Goal: Transaction & Acquisition: Download file/media

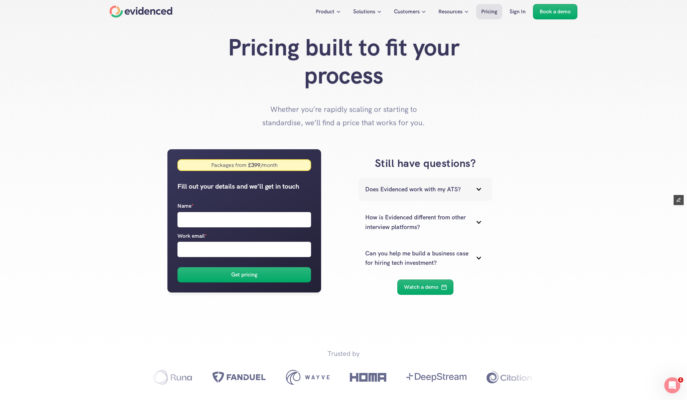
click at [476, 189] on icon at bounding box center [478, 189] width 13 height 13
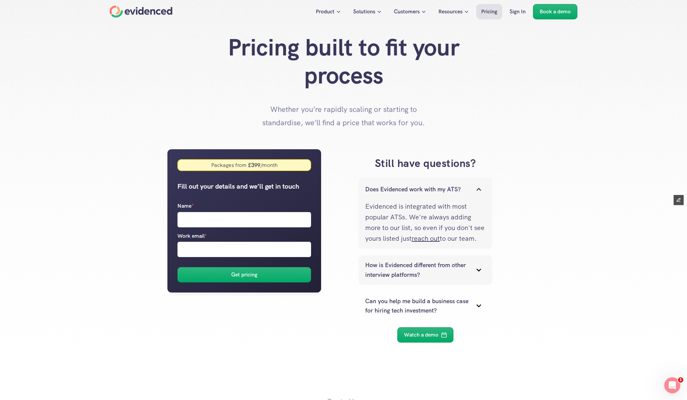
click at [444, 278] on p "How is Evidenced different from other interview platforms?" at bounding box center [417, 270] width 104 height 19
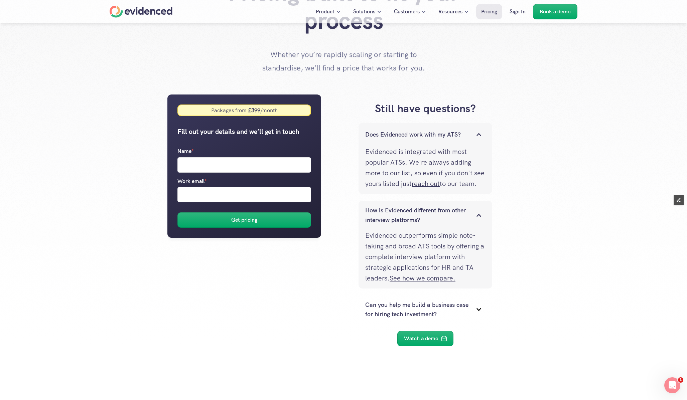
scroll to position [62, 0]
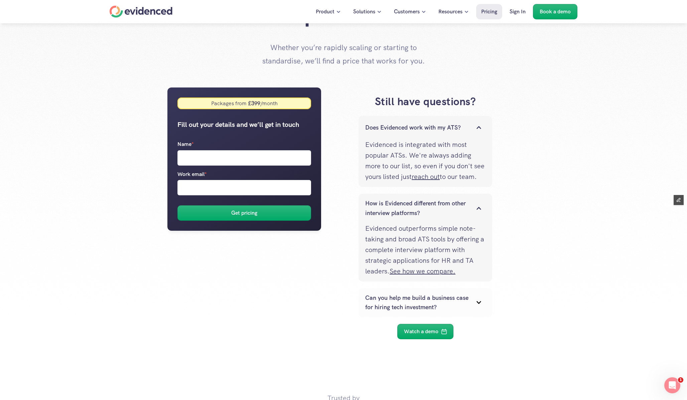
click at [434, 312] on p "Can you help me build a business case for hiring tech investment?" at bounding box center [417, 302] width 104 height 19
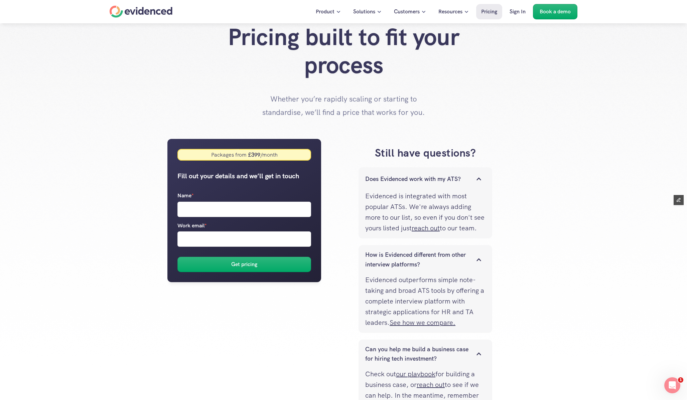
scroll to position [0, 0]
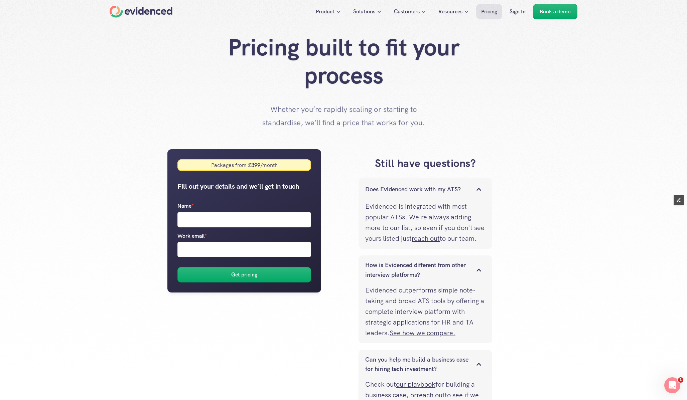
click at [351, 119] on p "Whether you’re rapidly scaling or starting to standardise, we’ll find a price t…" at bounding box center [343, 116] width 167 height 26
click at [408, 168] on h3 "Still have questions?" at bounding box center [425, 163] width 175 height 15
click at [456, 195] on div "Does Evidenced work with my ATS?" at bounding box center [426, 189] width 134 height 23
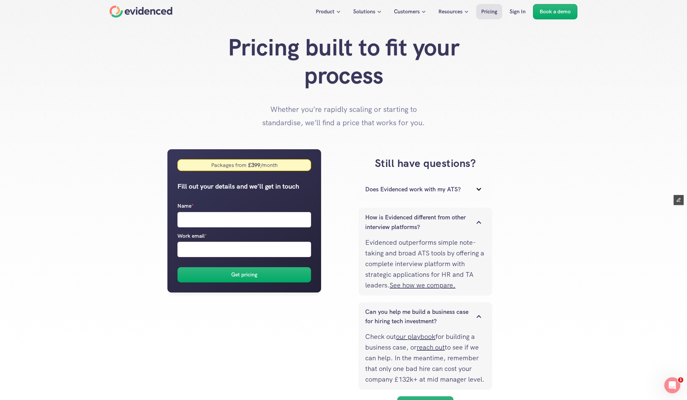
click at [441, 223] on p "How is Evidenced different from other interview platforms?" at bounding box center [417, 222] width 104 height 19
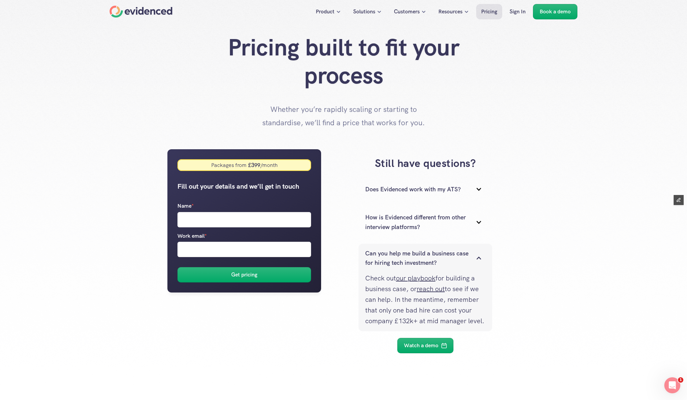
click at [432, 266] on p "Can you help me build a business case for hiring tech investment?" at bounding box center [417, 258] width 104 height 19
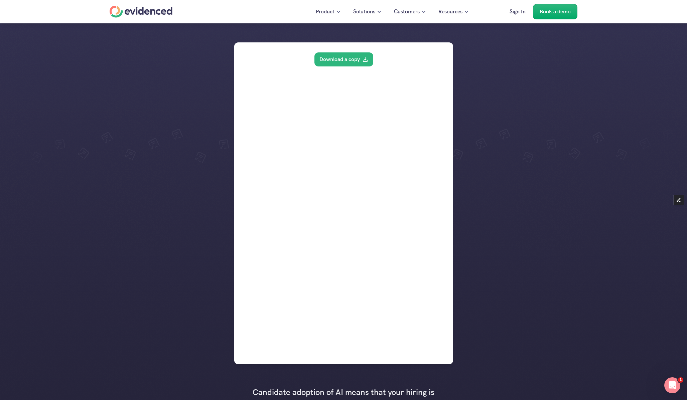
scroll to position [109, 0]
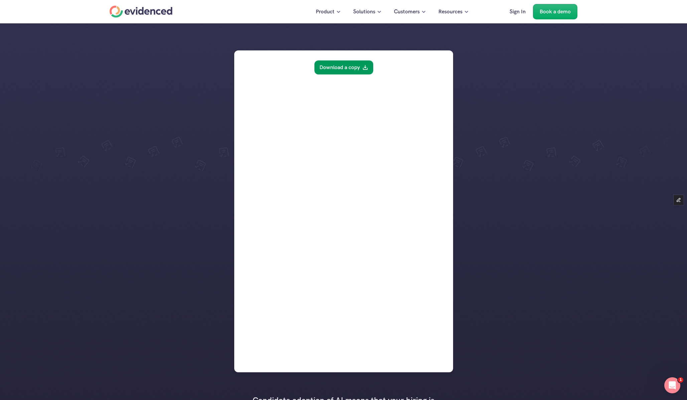
click at [359, 68] on link "Download a copy" at bounding box center [343, 67] width 59 height 14
click at [156, 80] on div at bounding box center [343, 300] width 687 height 818
click at [211, 89] on div at bounding box center [343, 300] width 687 height 818
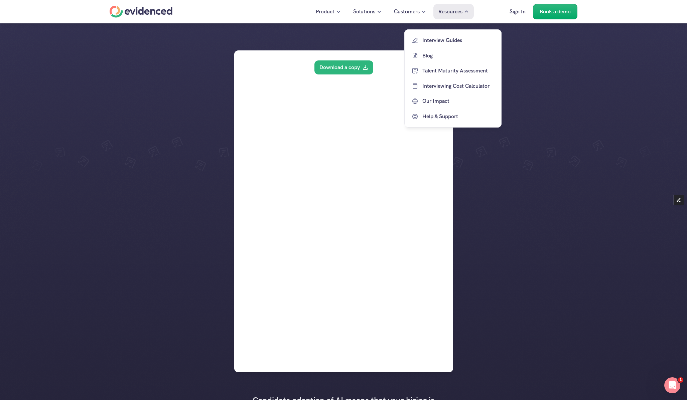
click at [453, 10] on p "Resources" at bounding box center [450, 11] width 24 height 9
